Goal: Task Accomplishment & Management: Use online tool/utility

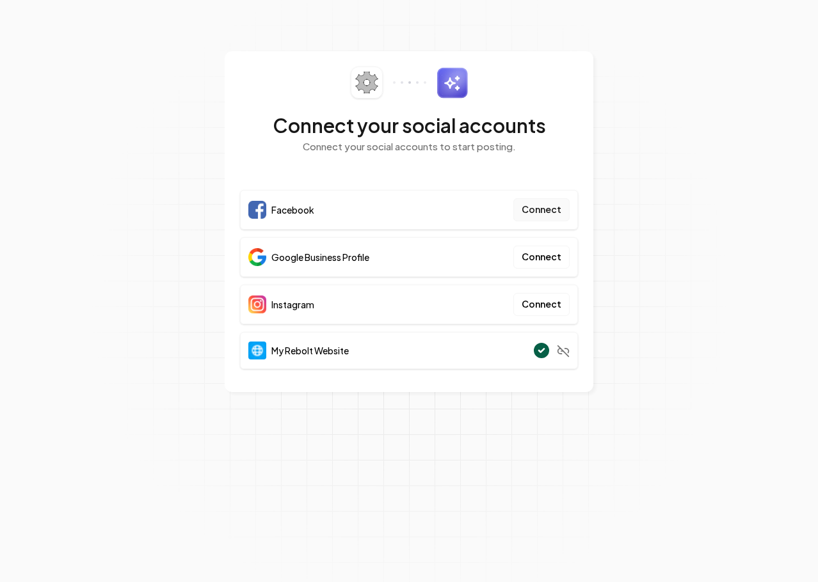
click at [549, 212] on button "Connect" at bounding box center [541, 209] width 56 height 23
click at [535, 258] on button "Connect" at bounding box center [541, 257] width 56 height 23
click at [529, 256] on button "Connect" at bounding box center [541, 257] width 56 height 23
click at [539, 259] on button "Connect" at bounding box center [541, 257] width 56 height 23
click at [538, 263] on button "Connect" at bounding box center [541, 257] width 56 height 23
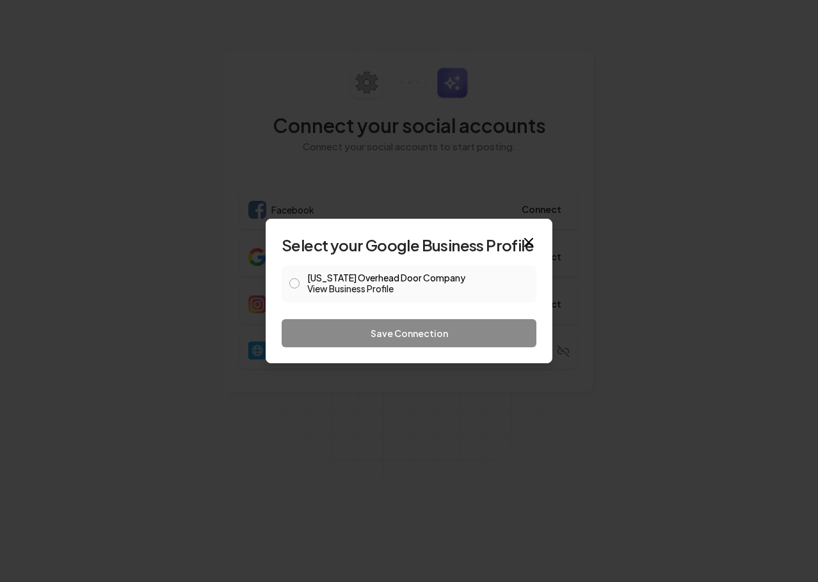
click at [331, 284] on link "View Business Profile" at bounding box center [417, 288] width 221 height 13
click at [291, 281] on button "Colorado Overhead Door Company View Business Profile" at bounding box center [294, 283] width 10 height 10
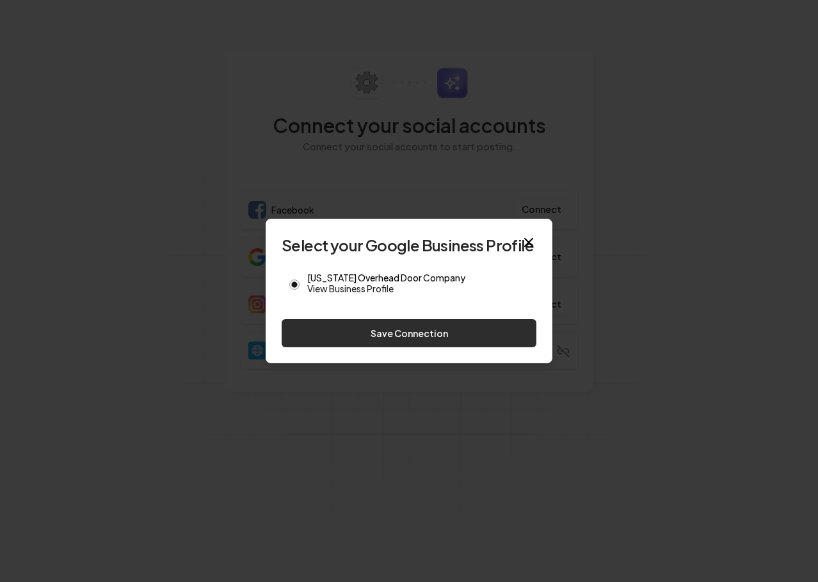
click at [384, 326] on button "Save Connection" at bounding box center [408, 333] width 255 height 28
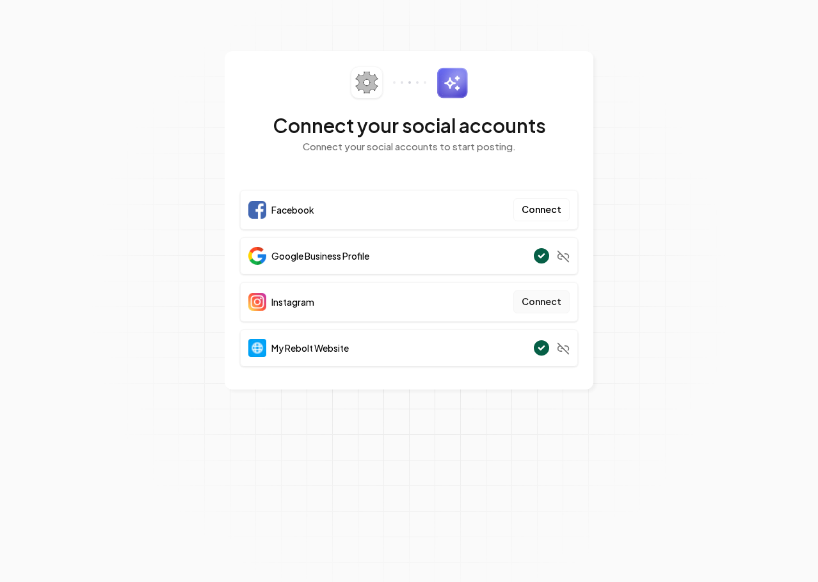
click at [550, 304] on button "Connect" at bounding box center [541, 301] width 56 height 23
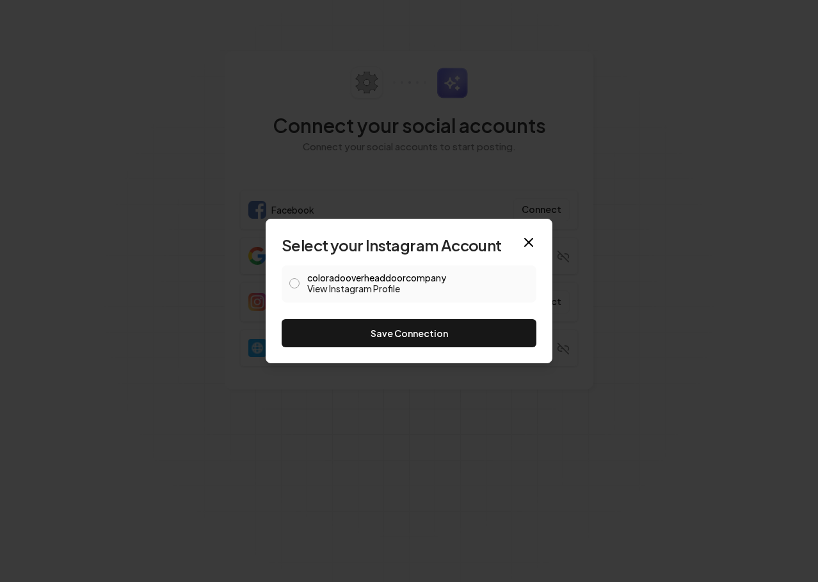
click at [295, 285] on button "coloradooverheaddoorcompany View Instagram Profile" at bounding box center [294, 283] width 10 height 10
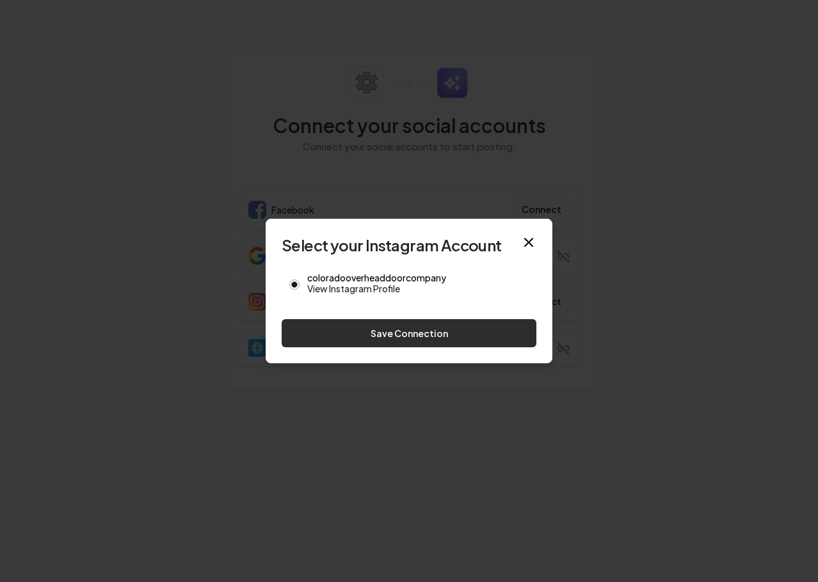
click at [389, 331] on button "Save Connection" at bounding box center [408, 333] width 255 height 28
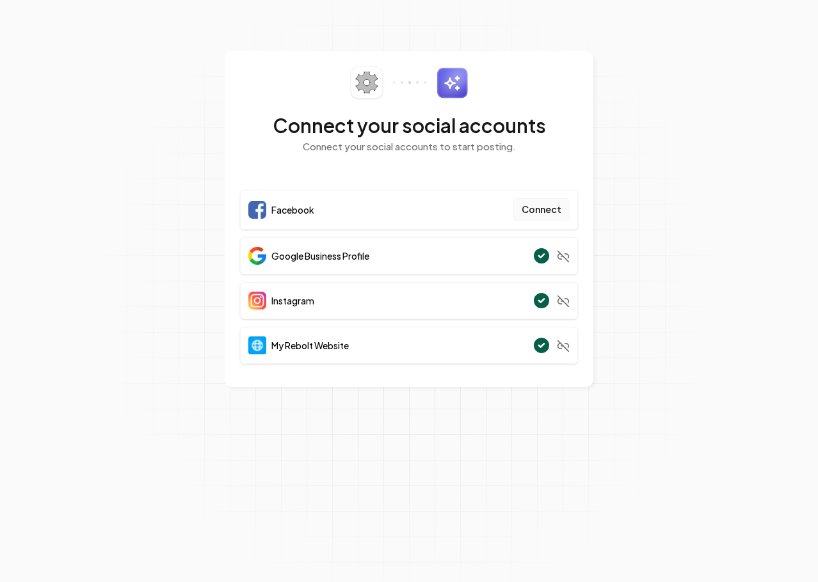
click at [536, 216] on button "Connect" at bounding box center [541, 209] width 56 height 23
